Goal: Task Accomplishment & Management: Complete application form

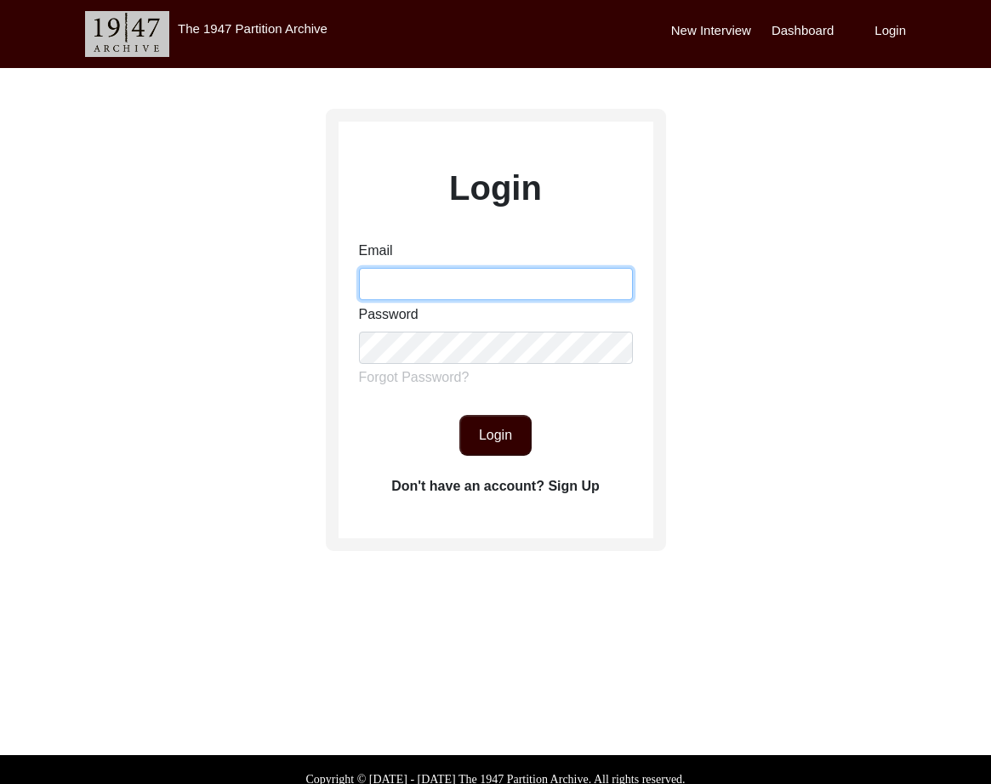
click at [387, 291] on input "Email" at bounding box center [496, 284] width 274 height 32
type input "[EMAIL_ADDRESS][DOMAIN_NAME]"
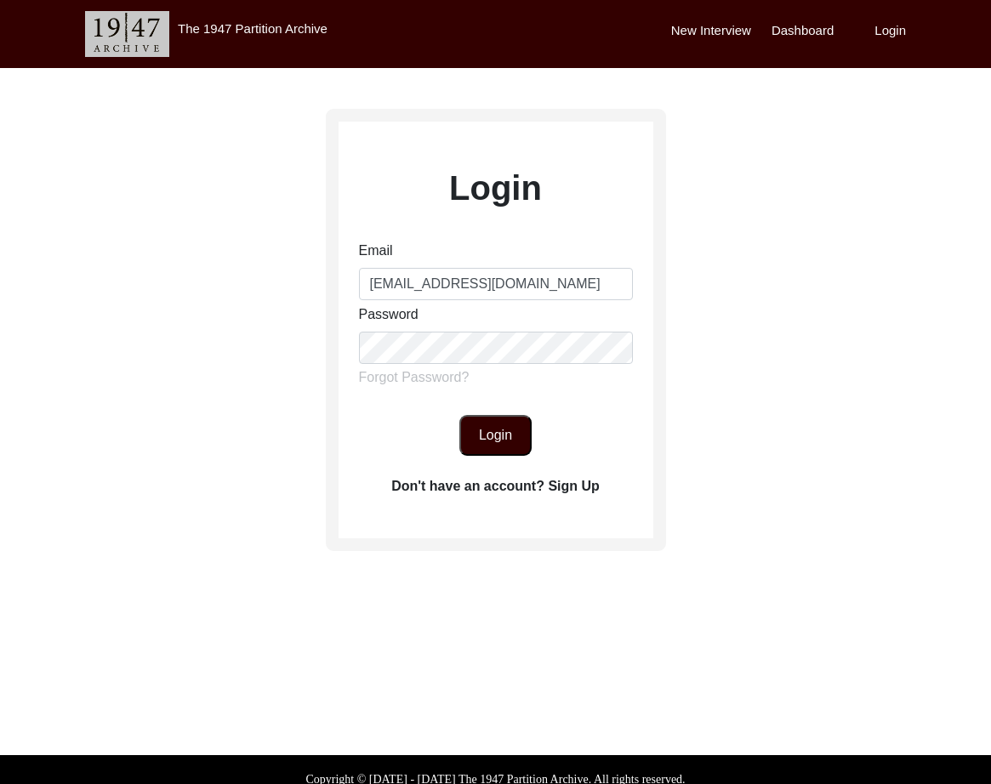
click at [488, 442] on button "Login" at bounding box center [495, 435] width 72 height 41
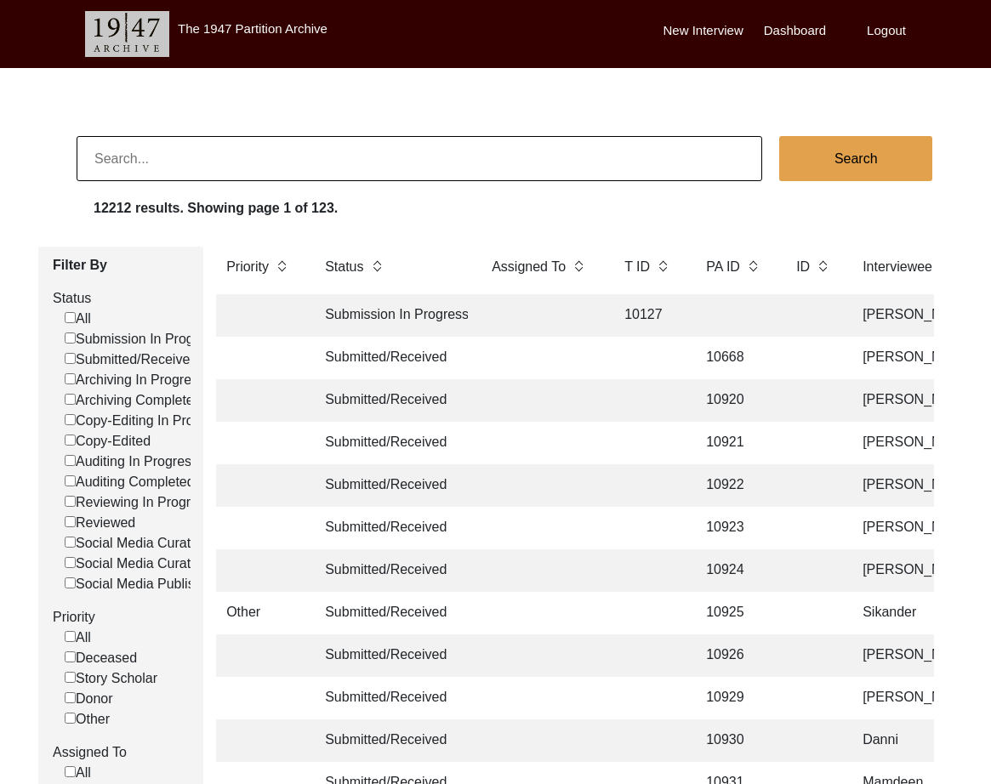
click at [406, 162] on input at bounding box center [420, 158] width 686 height 45
type input "12942"
checkbox input "false"
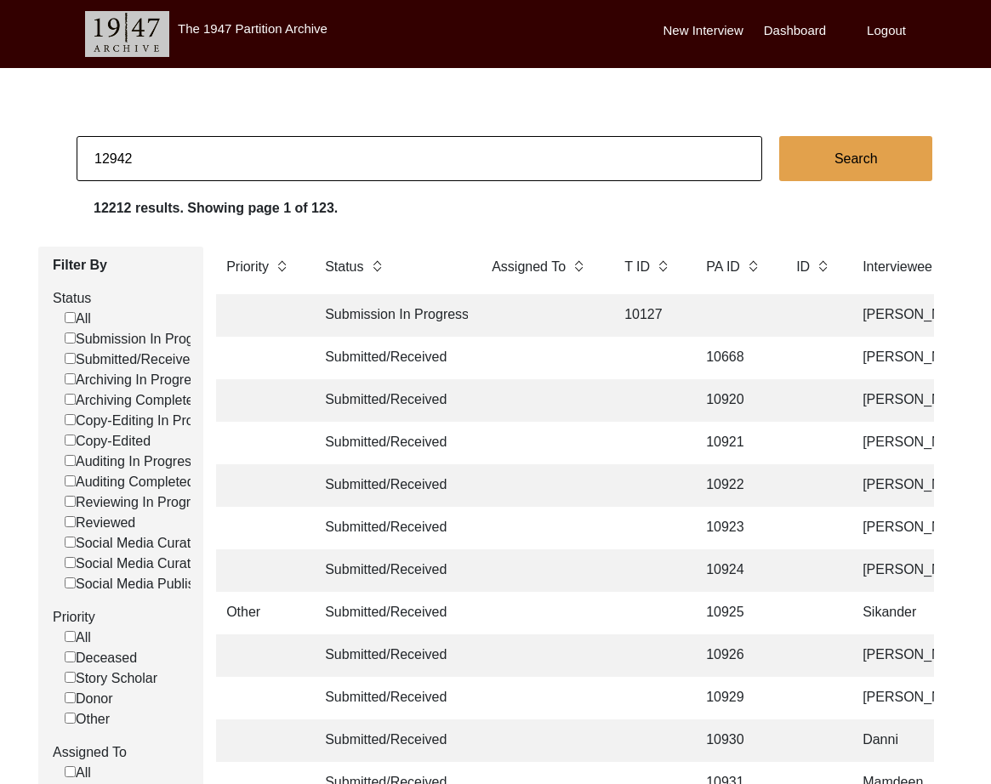
checkbox input "false"
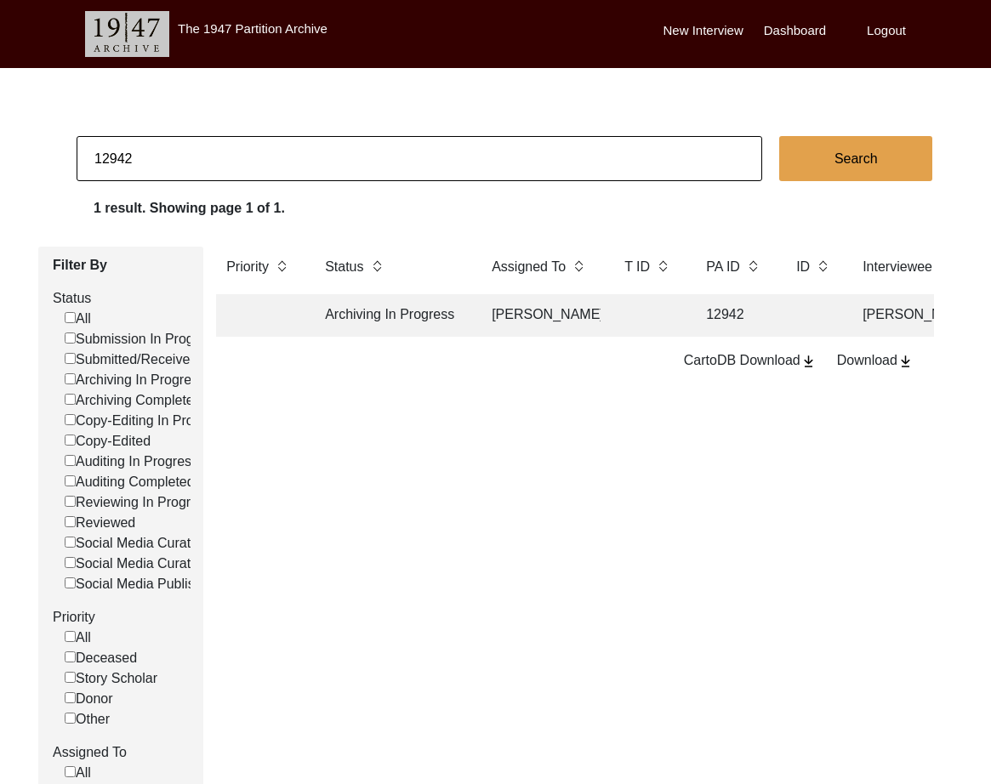
click at [666, 318] on td at bounding box center [648, 315] width 68 height 43
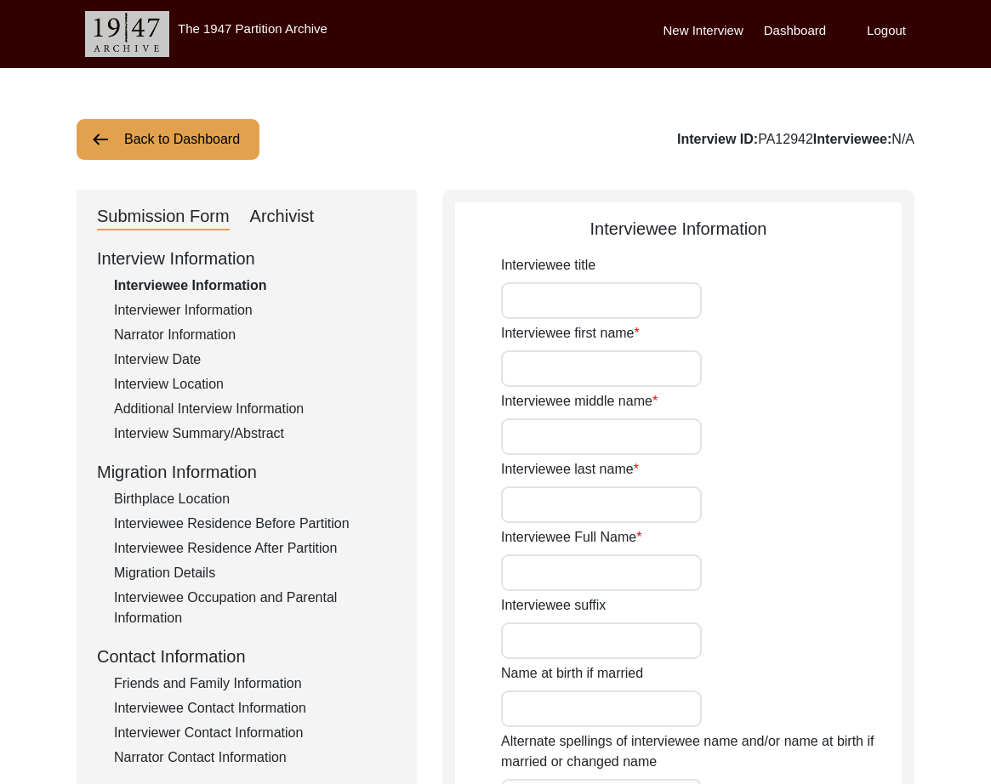
type input "Mr."
type input "[PERSON_NAME]"
type input "1927"
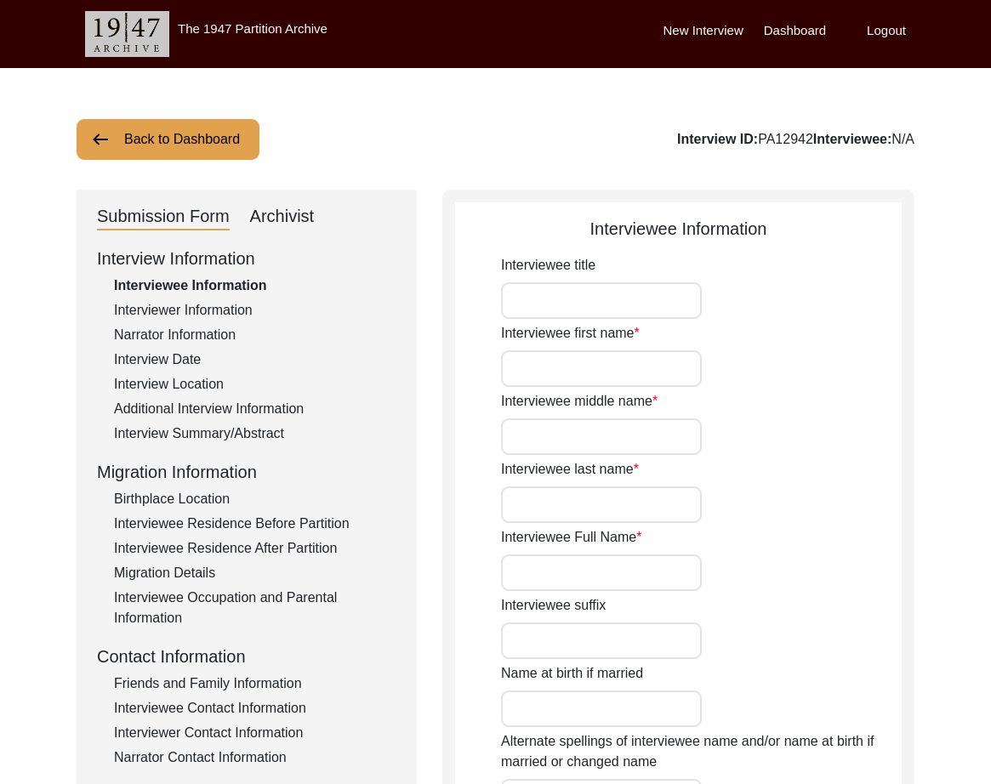
type input "1927"
type input "96"
type input "[DEMOGRAPHIC_DATA]"
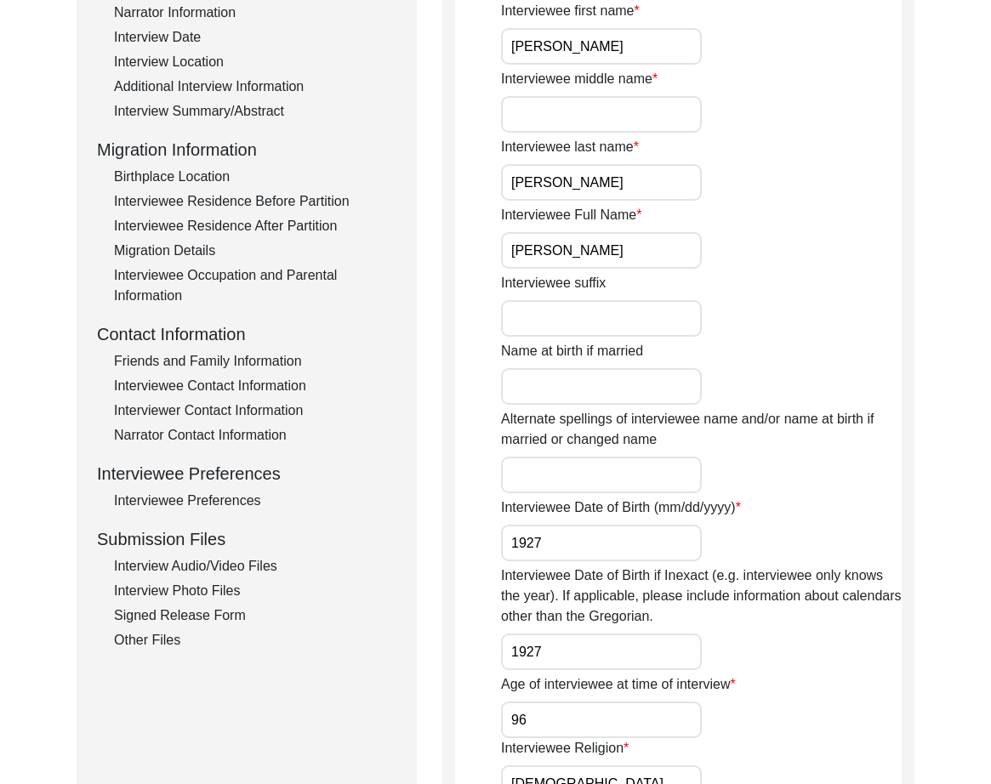
scroll to position [339, 0]
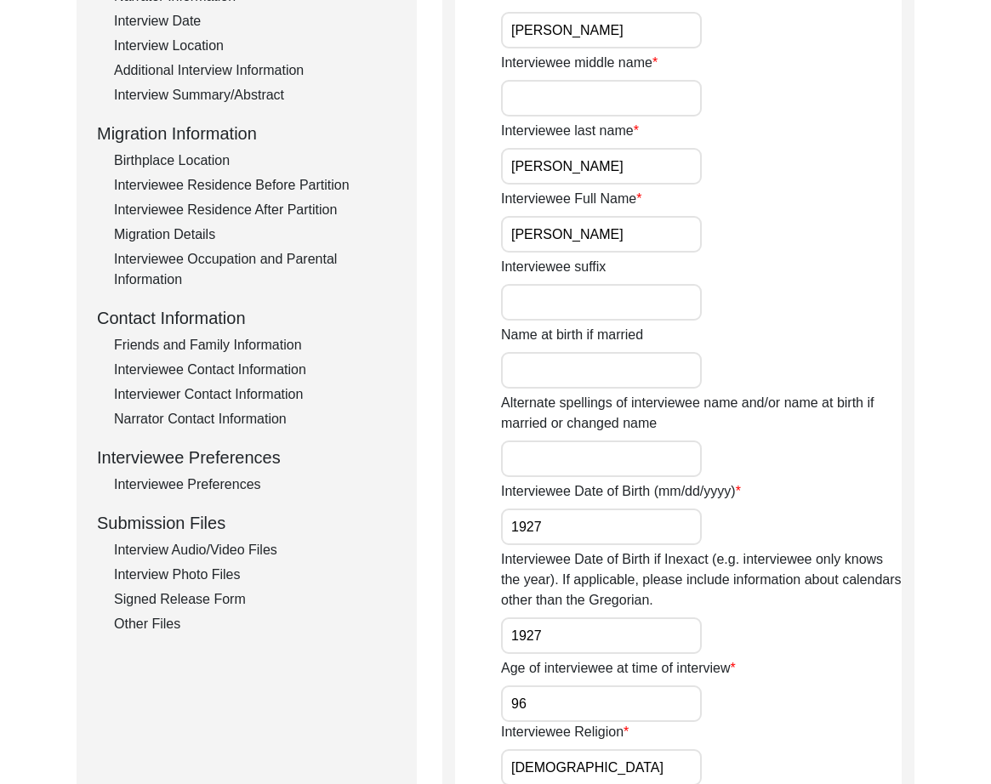
click at [240, 559] on div "Interview Audio/Video Files" at bounding box center [255, 550] width 282 height 20
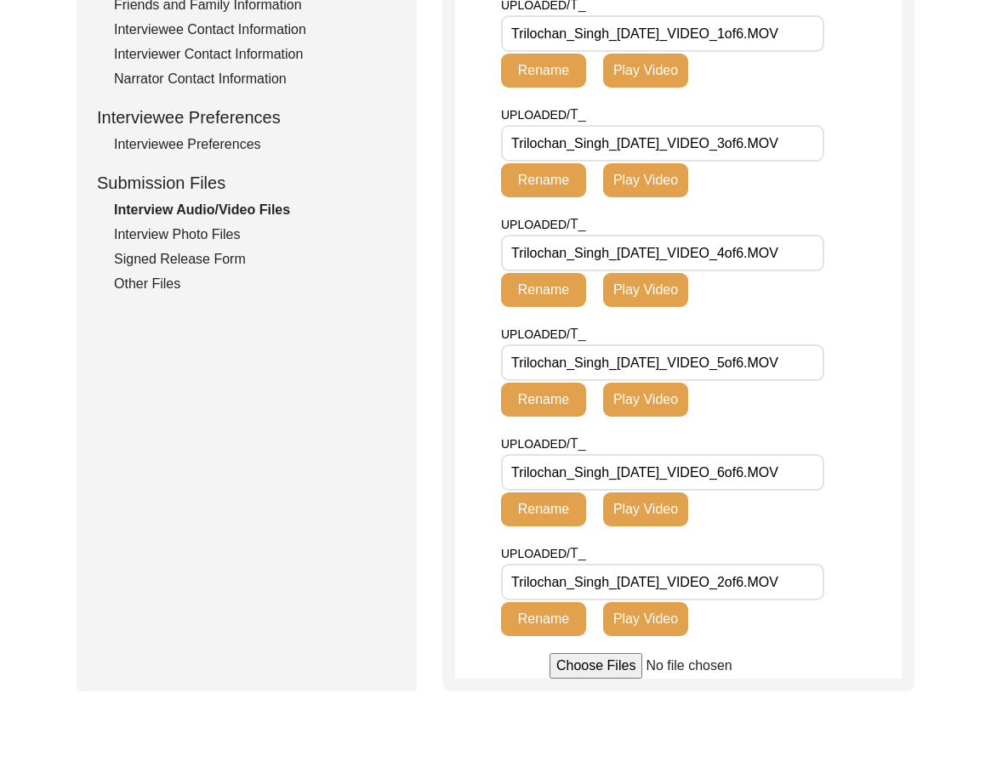
scroll to position [704, 0]
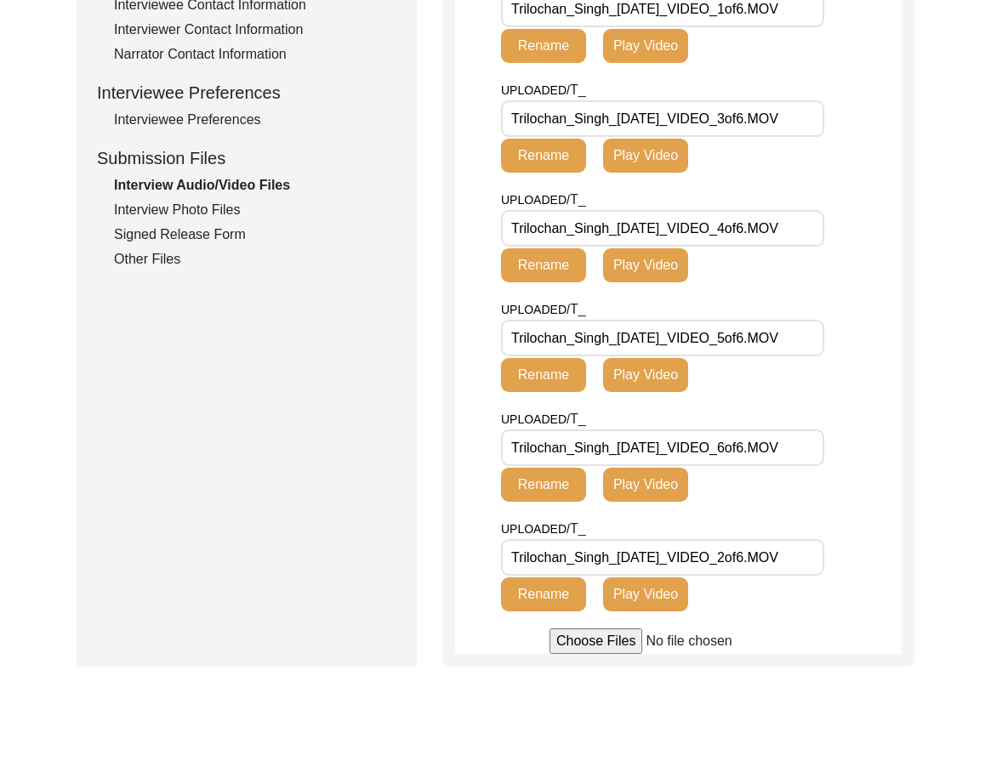
click at [135, 234] on div "Signed Release Form" at bounding box center [255, 235] width 282 height 20
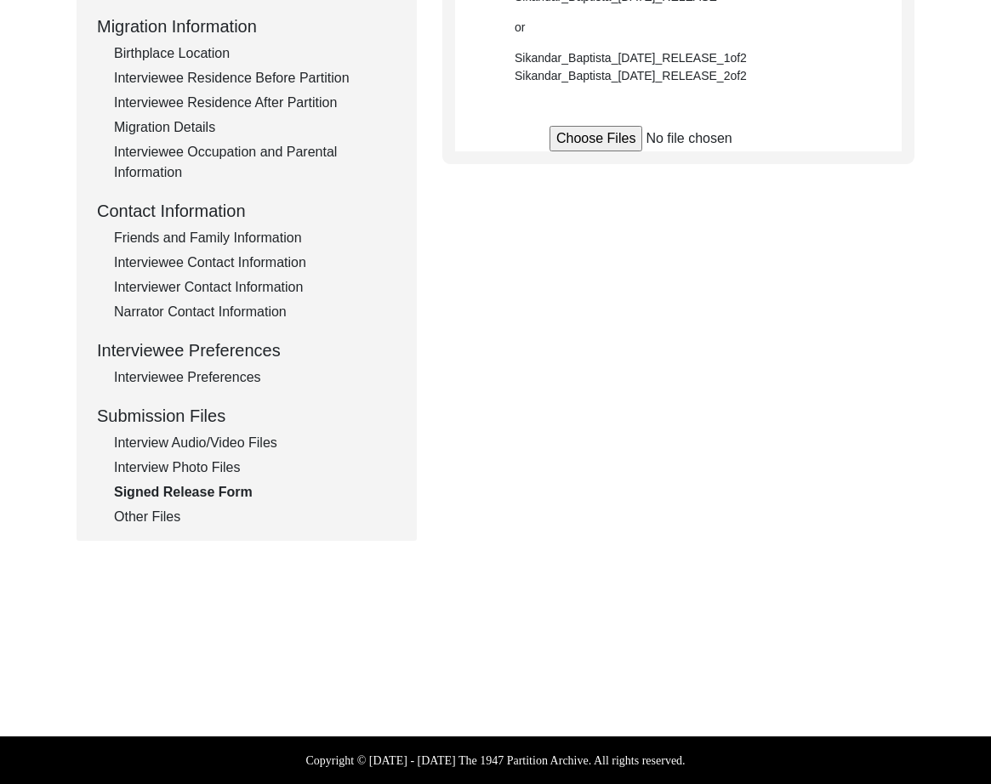
scroll to position [446, 0]
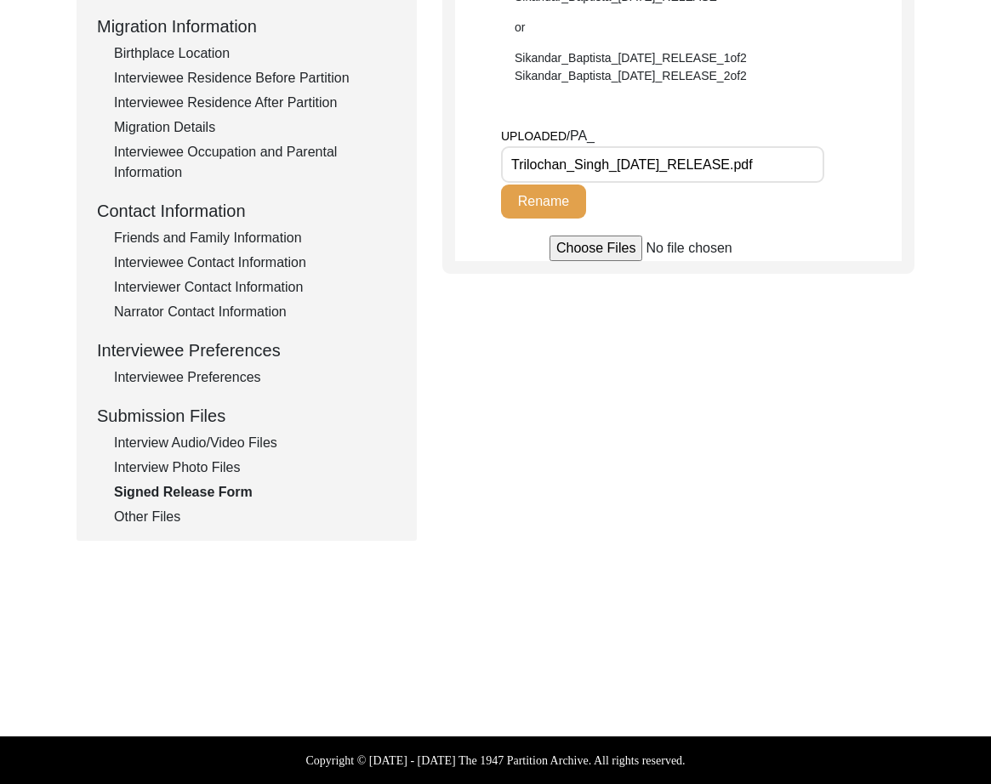
drag, startPoint x: 608, startPoint y: 165, endPoint x: 388, endPoint y: 159, distance: 220.4
click at [388, 159] on div "Submission Form Archivist Interview Information Interviewee Information Intervi…" at bounding box center [496, 142] width 838 height 797
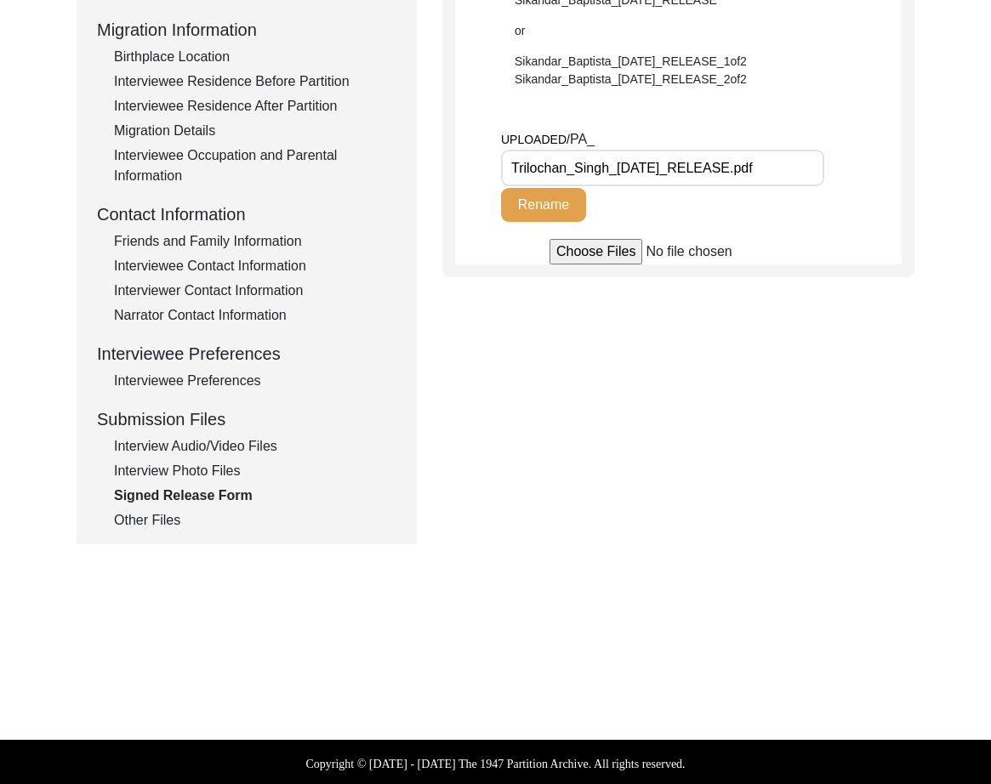
scroll to position [0, 0]
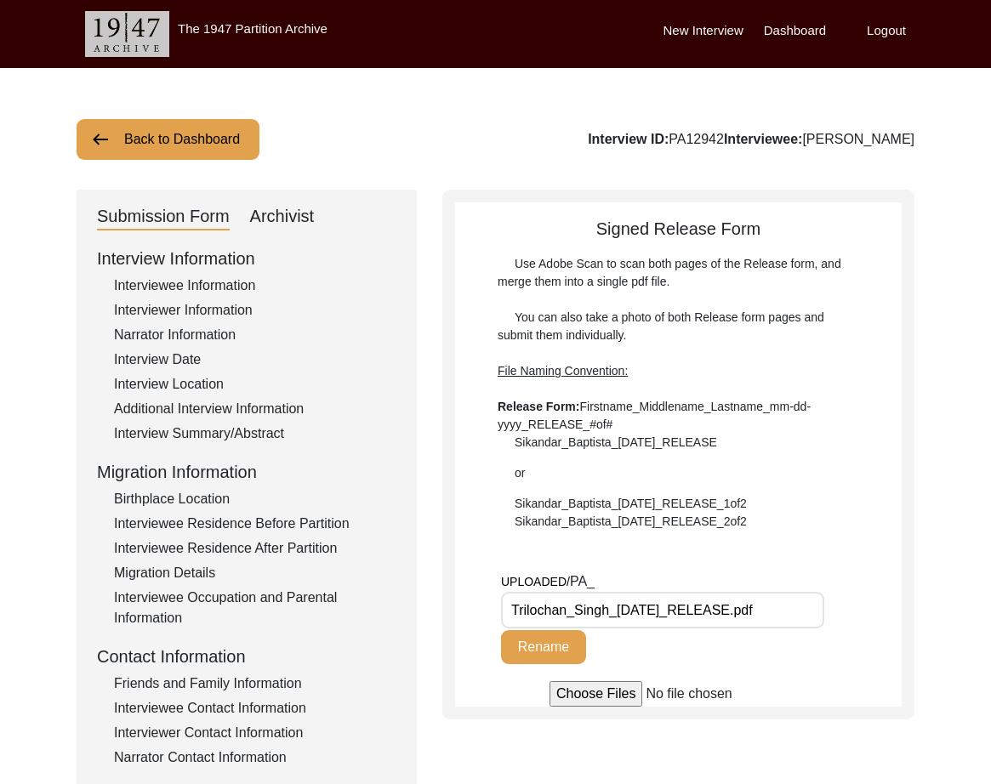
click at [140, 144] on button "Back to Dashboard" at bounding box center [168, 139] width 183 height 41
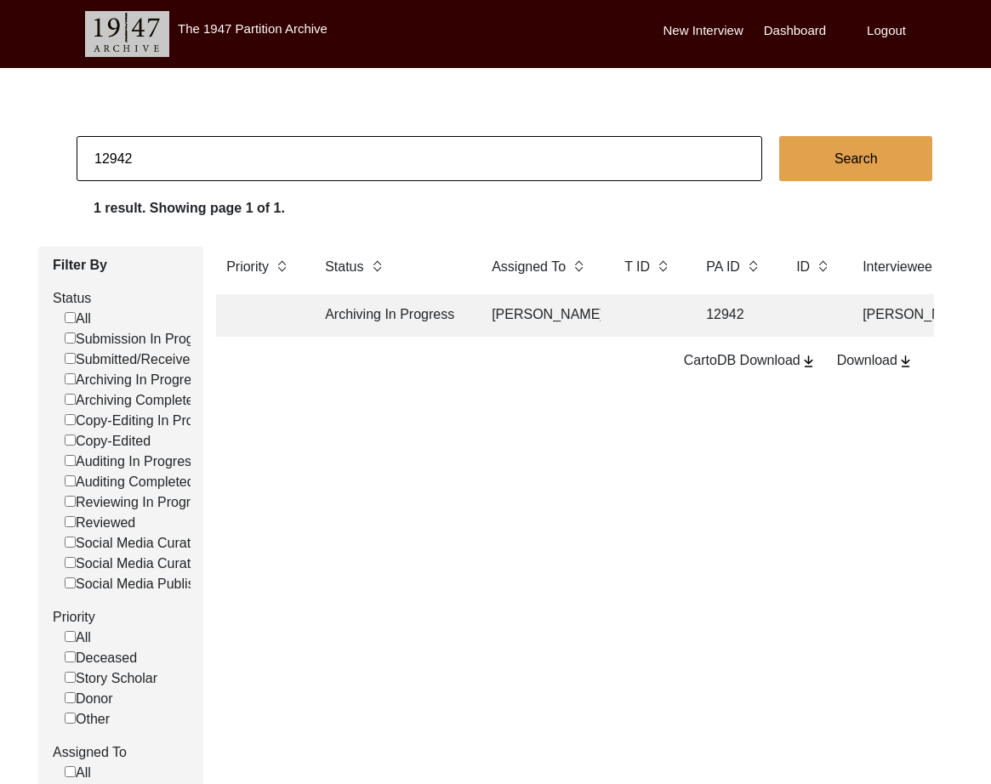
click at [276, 147] on input "12942" at bounding box center [420, 158] width 686 height 45
click at [276, 154] on input "12942" at bounding box center [420, 158] width 686 height 45
type input "13189"
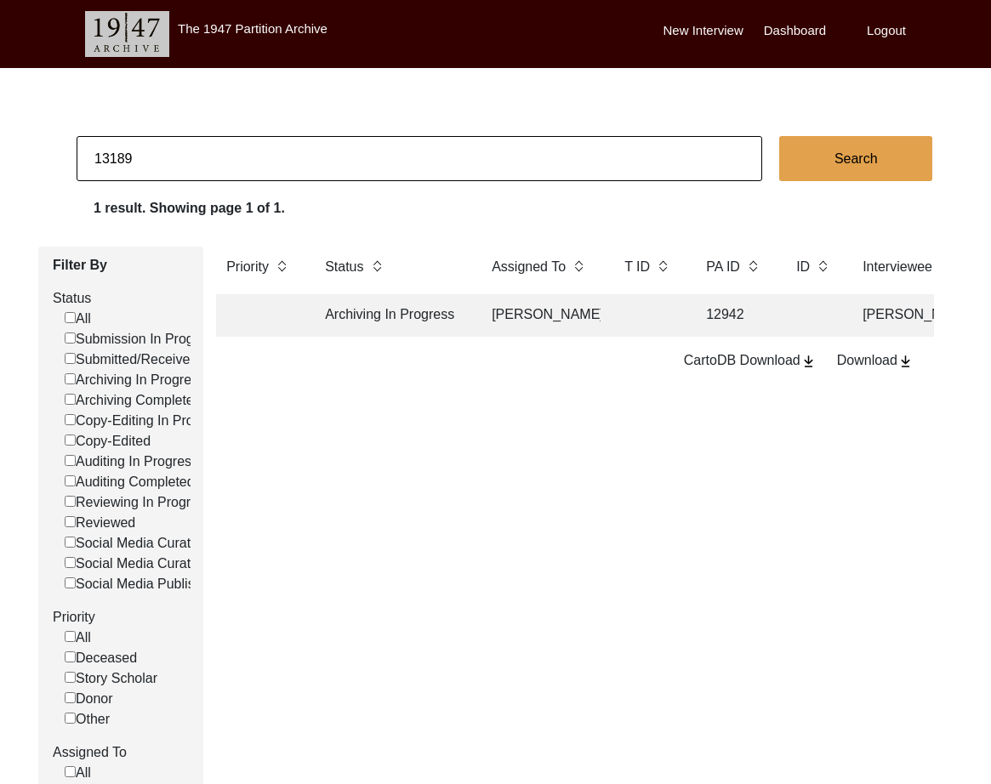
checkbox input "false"
click at [696, 316] on td "13189" at bounding box center [734, 315] width 77 height 43
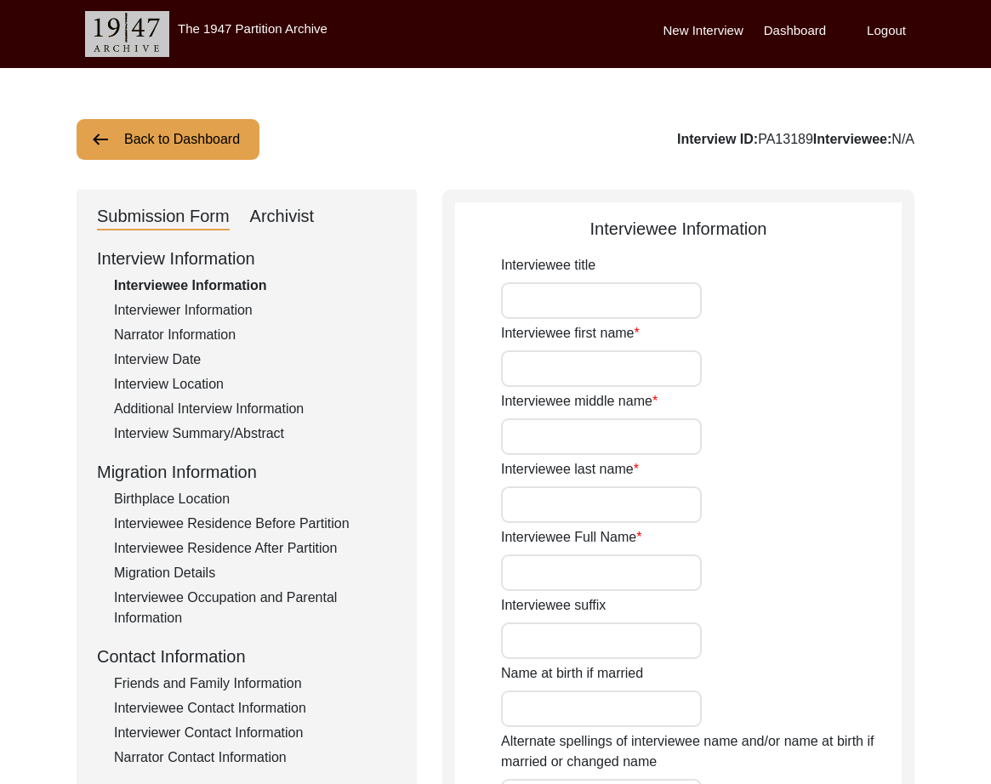
type input "Nand"
type input "N/A"
type input "Javeri"
type input "[PERSON_NAME]"
type input "[DATE]"
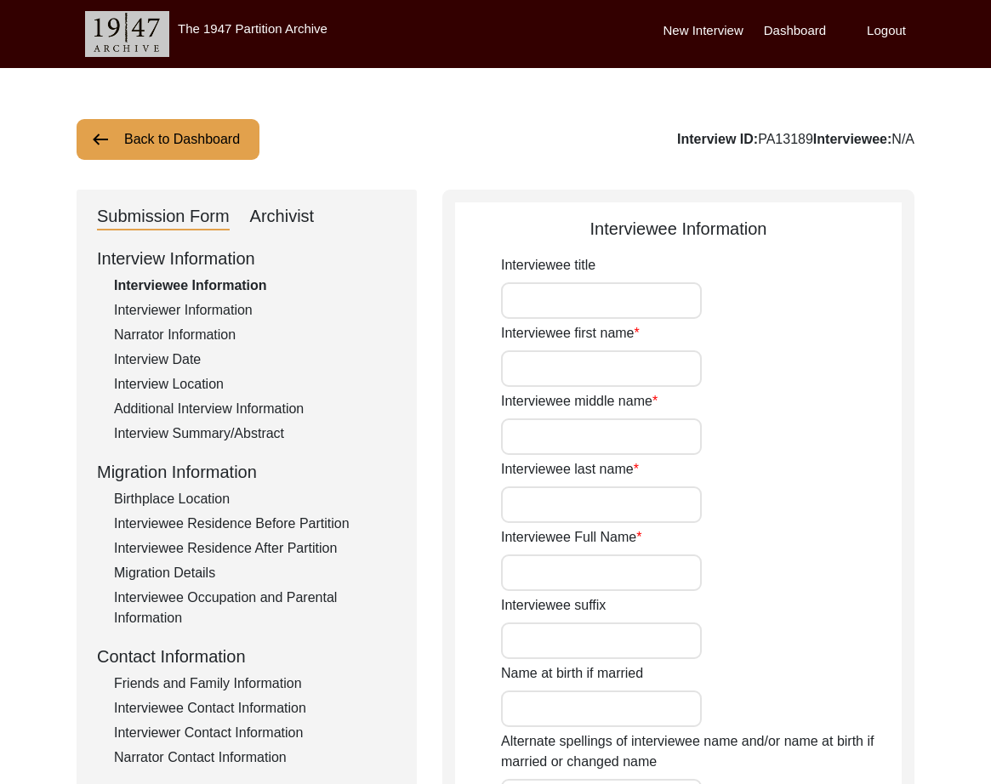
type input "87"
type input "[DEMOGRAPHIC_DATA]"
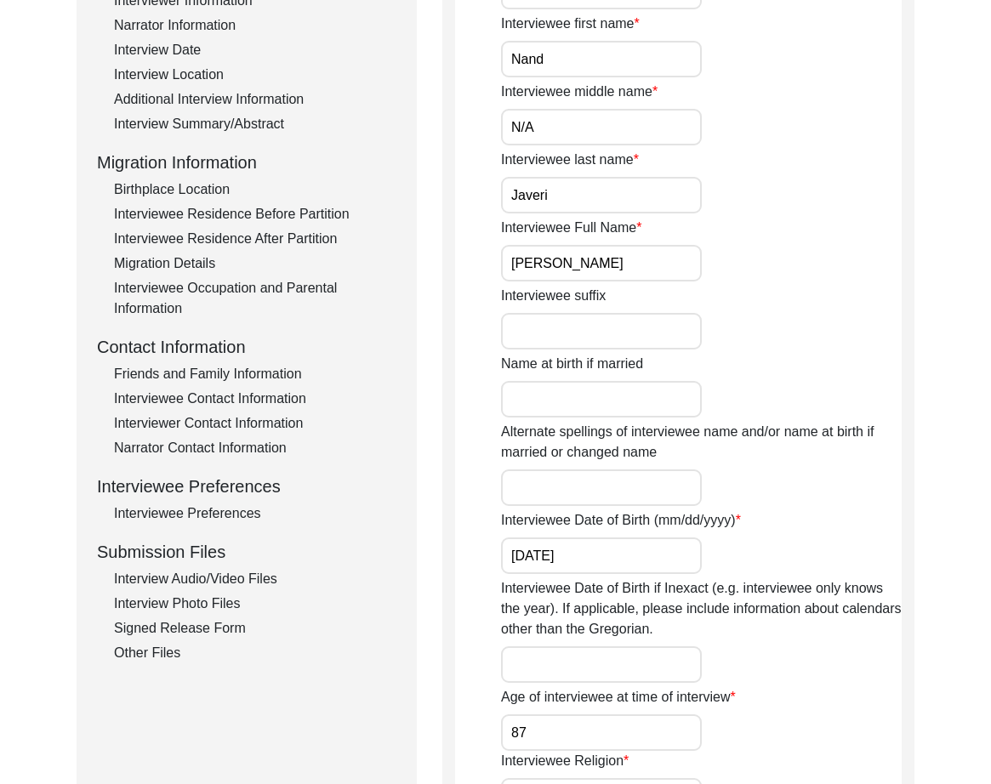
scroll to position [327, 0]
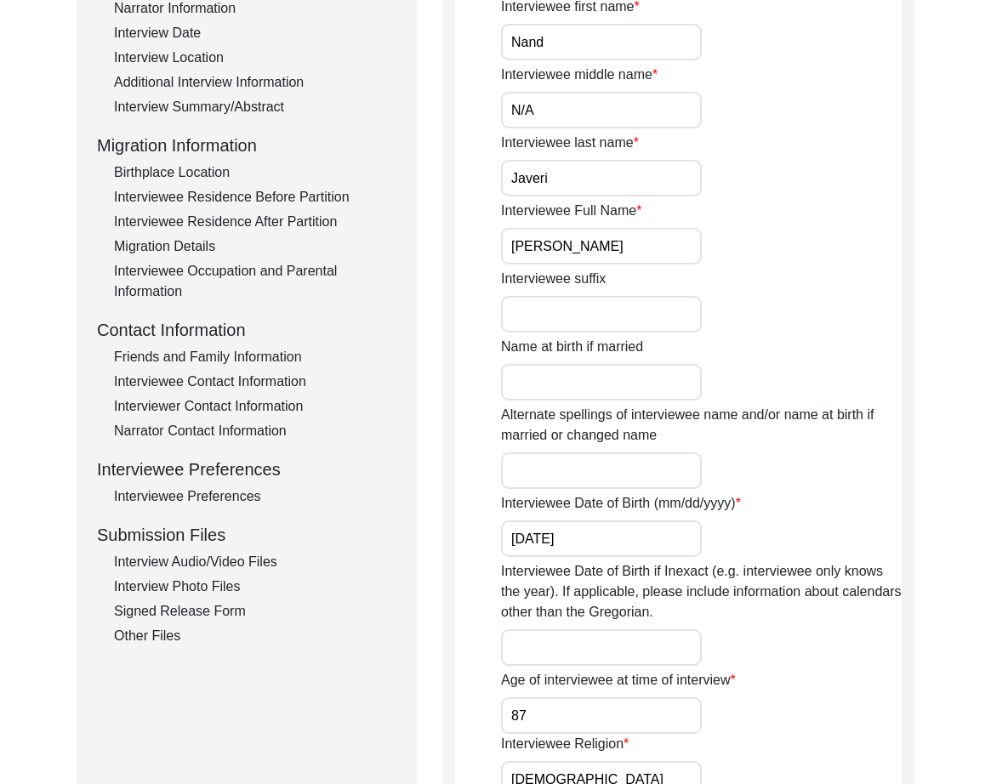
click at [207, 562] on div "Interview Audio/Video Files" at bounding box center [255, 562] width 282 height 20
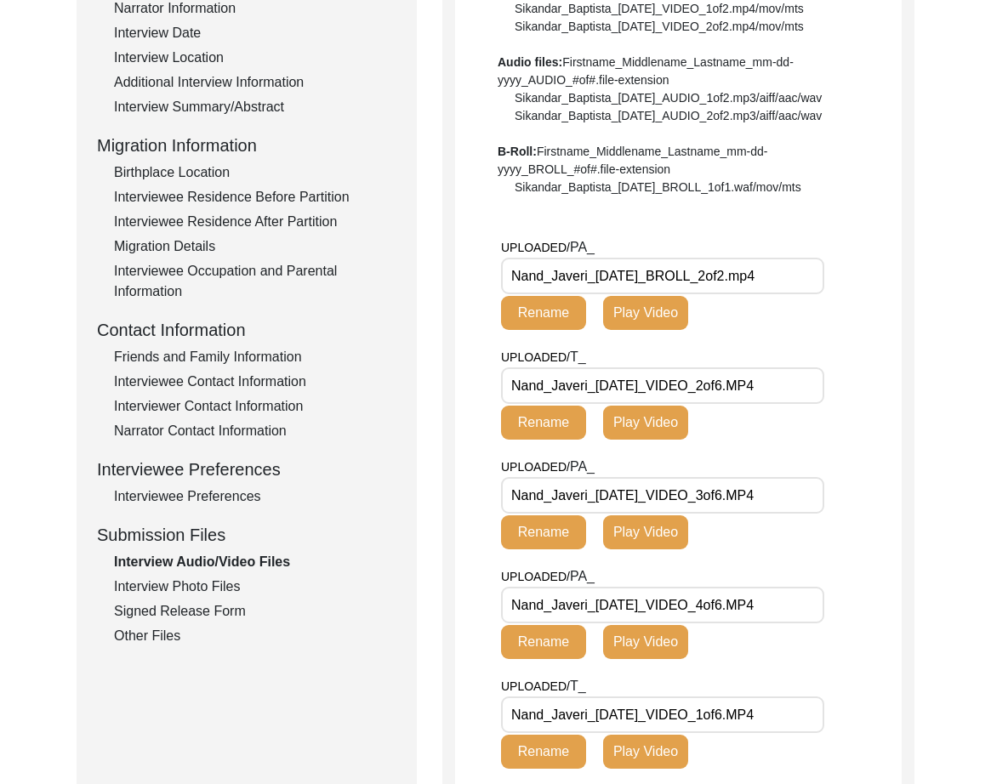
drag, startPoint x: 590, startPoint y: 273, endPoint x: 425, endPoint y: 279, distance: 165.2
click at [425, 279] on div "Submission Form Archivist Interview Information Interviewee Information Intervi…" at bounding box center [496, 508] width 838 height 1291
